Goal: Task Accomplishment & Management: Use online tool/utility

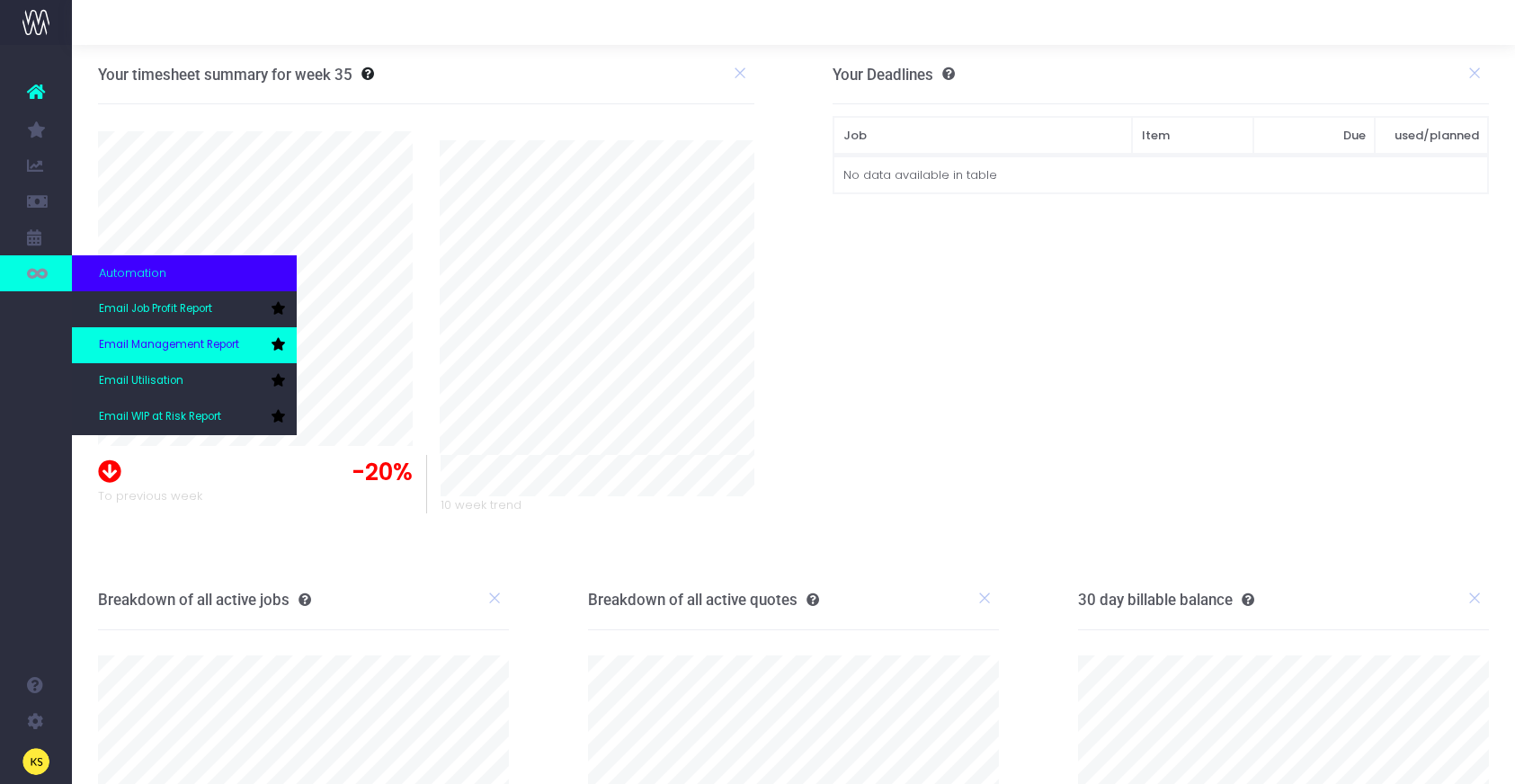
click at [149, 343] on span "Email Management Report" at bounding box center [169, 344] width 141 height 16
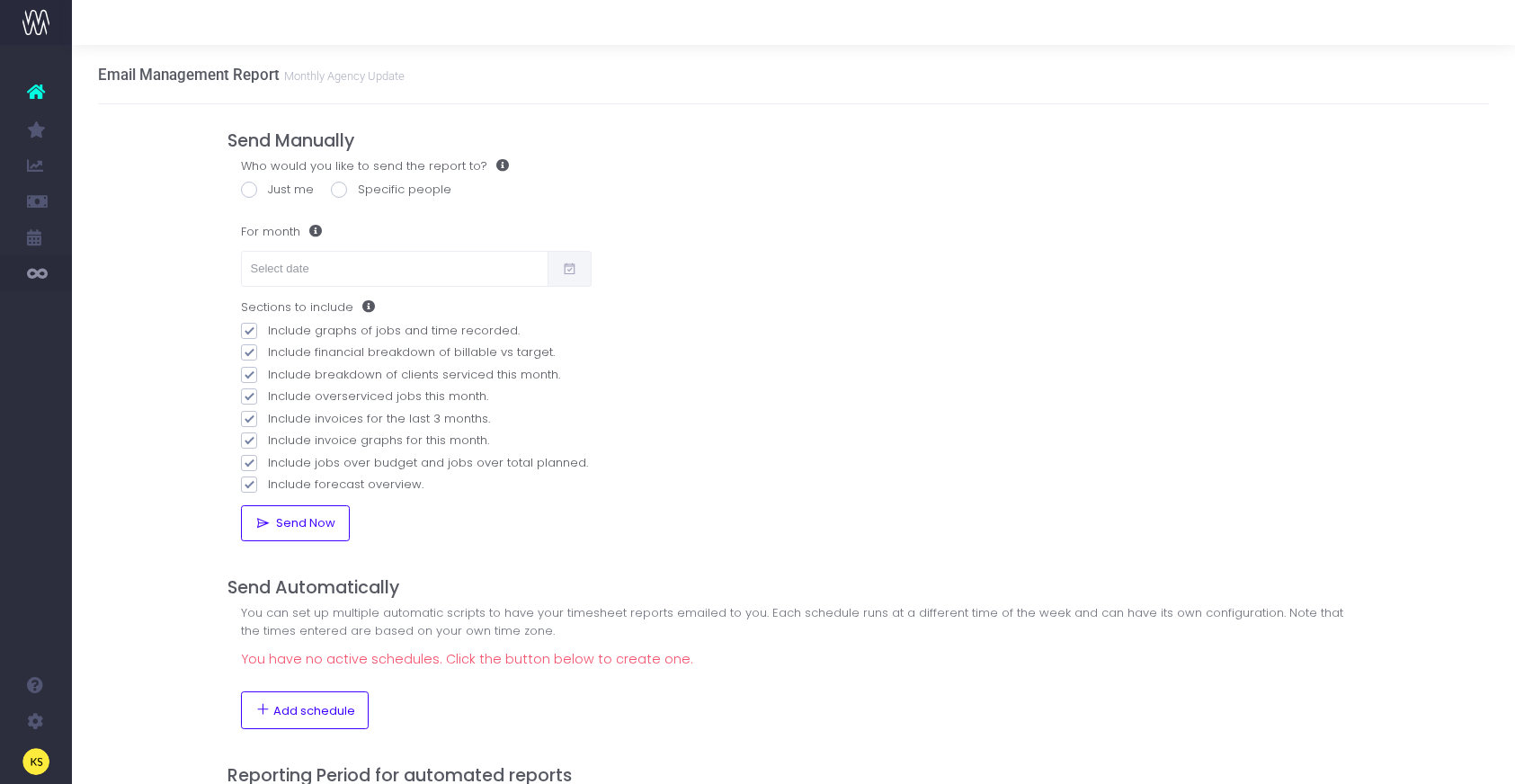
click at [252, 188] on span at bounding box center [249, 189] width 16 height 16
click at [268, 188] on input "Just me" at bounding box center [274, 187] width 11 height 11
radio input "true"
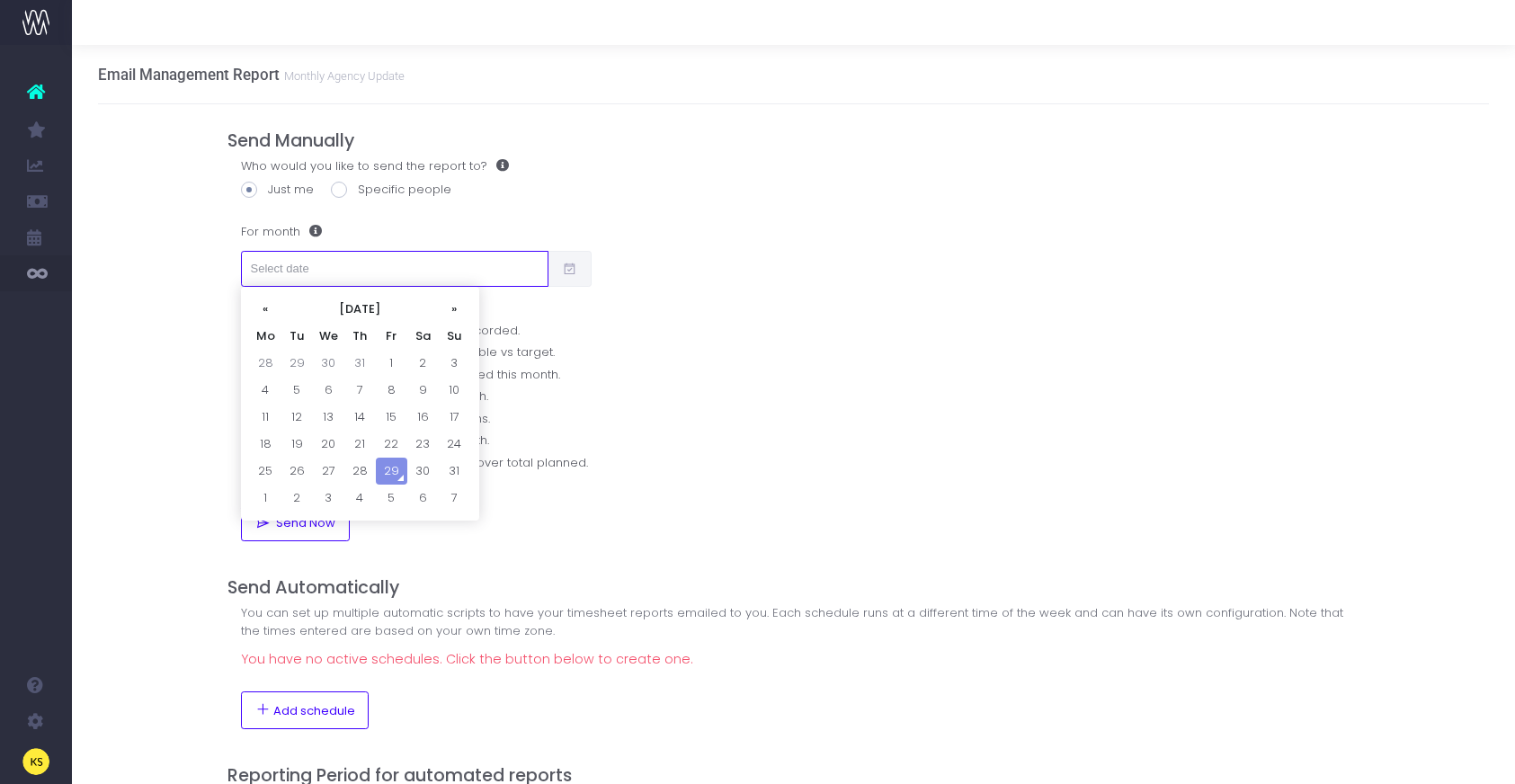
click at [341, 270] on input "text" at bounding box center [395, 268] width 308 height 36
click at [331, 442] on td "20" at bounding box center [329, 444] width 32 height 27
type input "20/08/2025"
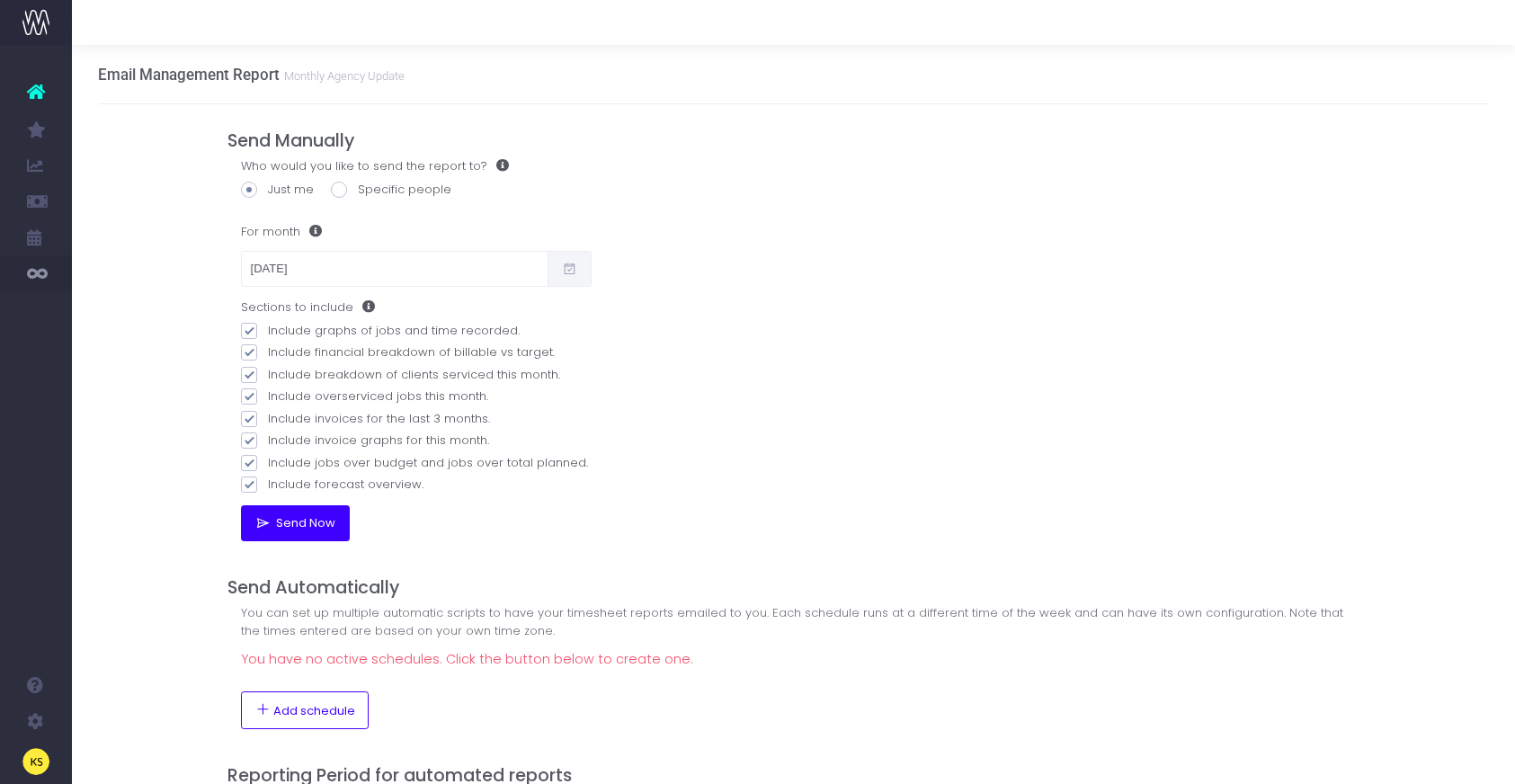
click at [297, 524] on span "Send Now" at bounding box center [304, 522] width 66 height 14
